Goal: Task Accomplishment & Management: Use online tool/utility

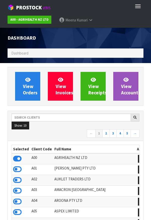
scroll to position [400, 144]
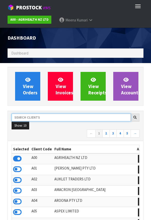
click at [81, 119] on input "text" at bounding box center [72, 118] width 120 height 8
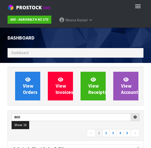
click at [62, 134] on nav "← 1 2 3 4 5 →" at bounding box center [76, 133] width 128 height 9
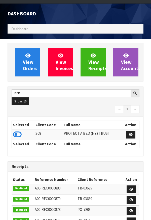
scroll to position [28, 0]
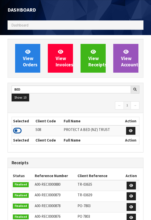
click at [20, 133] on icon at bounding box center [17, 131] width 9 height 8
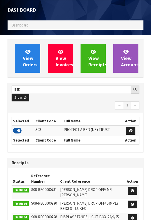
click at [15, 129] on icon at bounding box center [17, 131] width 9 height 8
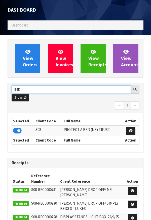
click at [32, 91] on input "BED" at bounding box center [72, 90] width 120 height 8
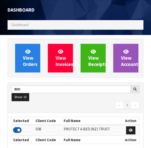
click at [16, 128] on icon at bounding box center [17, 131] width 9 height 8
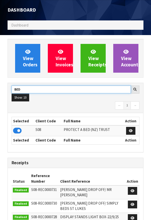
click at [41, 91] on input "BED" at bounding box center [72, 90] width 120 height 8
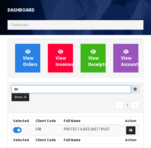
type input "B"
type input "G"
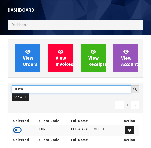
type input "FLOW"
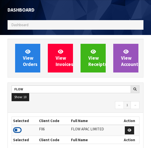
click at [20, 134] on icon at bounding box center [17, 131] width 9 height 8
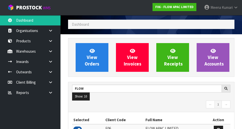
scroll to position [401, 174]
click at [54, 55] on link at bounding box center [52, 51] width 16 height 10
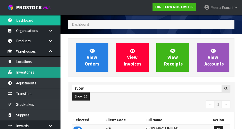
click at [39, 74] on link "Inventories" at bounding box center [30, 72] width 61 height 10
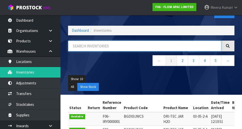
click at [102, 47] on input "text" at bounding box center [144, 46] width 153 height 11
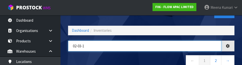
type input "02-03-1"
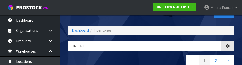
click at [122, 58] on nav "← 1 2 →" at bounding box center [151, 61] width 167 height 12
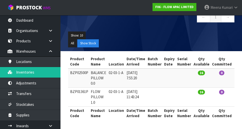
scroll to position [0, 53]
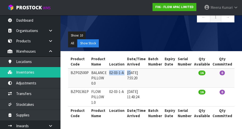
copy tr "02-03-1-A 25"
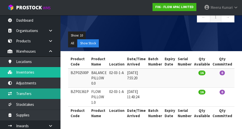
click at [31, 95] on link "Transfers" at bounding box center [30, 94] width 61 height 10
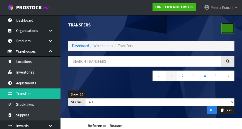
click at [151, 28] on link at bounding box center [228, 28] width 13 height 11
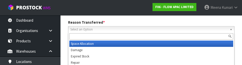
scroll to position [70, 0]
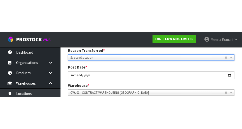
scroll to position [72, 0]
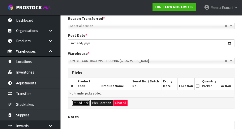
click at [84, 105] on button "Add Pick" at bounding box center [81, 103] width 18 height 6
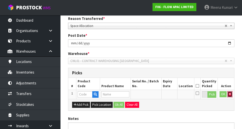
click at [151, 94] on icon "button" at bounding box center [230, 94] width 2 height 3
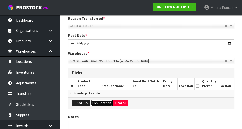
click at [106, 102] on button "Pick Location" at bounding box center [102, 103] width 22 height 6
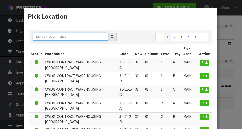
paste input "02-03-1-A 25"
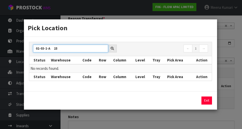
click at [84, 48] on input "02-03-1-A 25" at bounding box center [70, 49] width 75 height 8
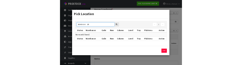
scroll to position [70, 0]
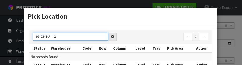
type input "02-03-1-A"
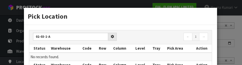
click at [151, 31] on div "Pick Location 02-03-1-A ← 1 → Status Warehouse Code Row Column Level Tray Pick …" at bounding box center [121, 32] width 242 height 65
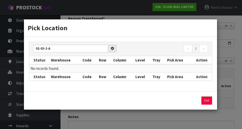
scroll to position [0, 0]
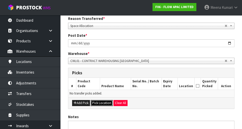
click at [104, 105] on button "Pick Location" at bounding box center [102, 103] width 22 height 6
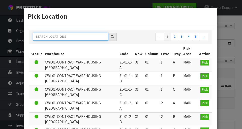
paste input "02-03-1-A 25"
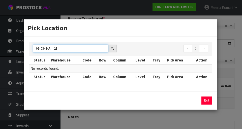
click at [72, 50] on input "02-03-1-A 25" at bounding box center [70, 49] width 75 height 8
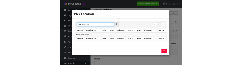
scroll to position [70, 0]
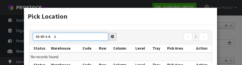
type input "02-03-1-A"
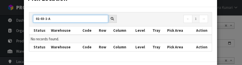
scroll to position [18, 0]
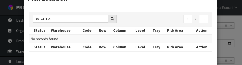
click at [151, 51] on div "Pick Location 02-03-1-A ← 1 → Status Warehouse Code Row Column Level Tray Pick …" at bounding box center [121, 32] width 242 height 65
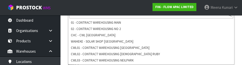
scroll to position [124, 0]
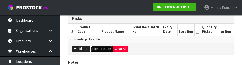
click at [104, 49] on button "Pick Location" at bounding box center [102, 49] width 22 height 6
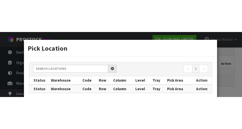
scroll to position [113, 0]
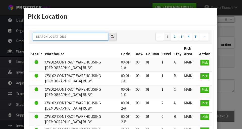
paste input "02-03-1-A 25"
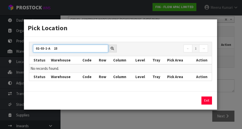
click at [88, 49] on input "02-03-1-A 25" at bounding box center [70, 49] width 75 height 8
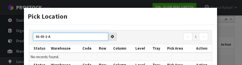
type input "02-03-1-A"
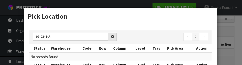
click at [151, 29] on div "02-03-1-A ← 1 → Status Warehouse Code Row Column Level Tray Pick Area Action No…" at bounding box center [120, 52] width 193 height 55
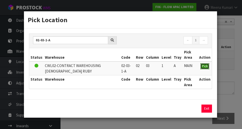
click at [151, 67] on button "Pick" at bounding box center [205, 66] width 9 height 6
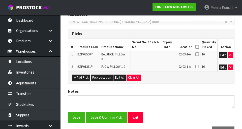
click at [151, 47] on icon at bounding box center [198, 47] width 4 height 0
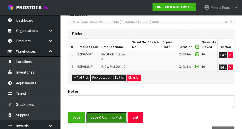
click at [111, 115] on button "Save & Confirm Pick" at bounding box center [106, 117] width 41 height 11
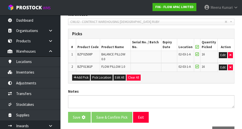
scroll to position [0, 0]
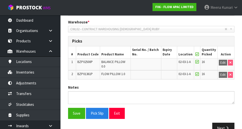
scroll to position [131, 0]
